Goal: Find specific page/section: Find specific page/section

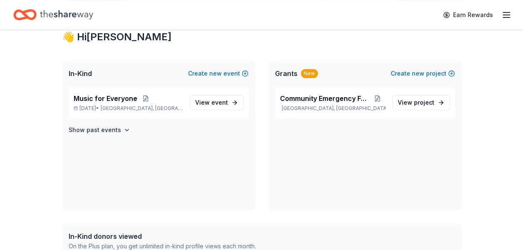
scroll to position [166, 0]
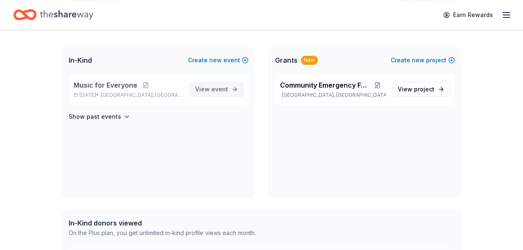
click at [225, 89] on span "event" at bounding box center [219, 89] width 17 height 7
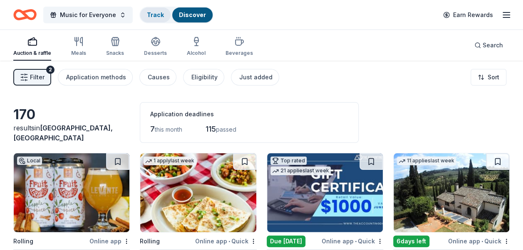
click at [151, 14] on link "Track" at bounding box center [155, 14] width 17 height 7
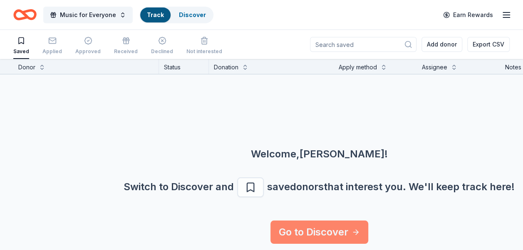
click at [321, 230] on link "Go to Discover" at bounding box center [319, 232] width 98 height 23
